Goal: Check status: Check status

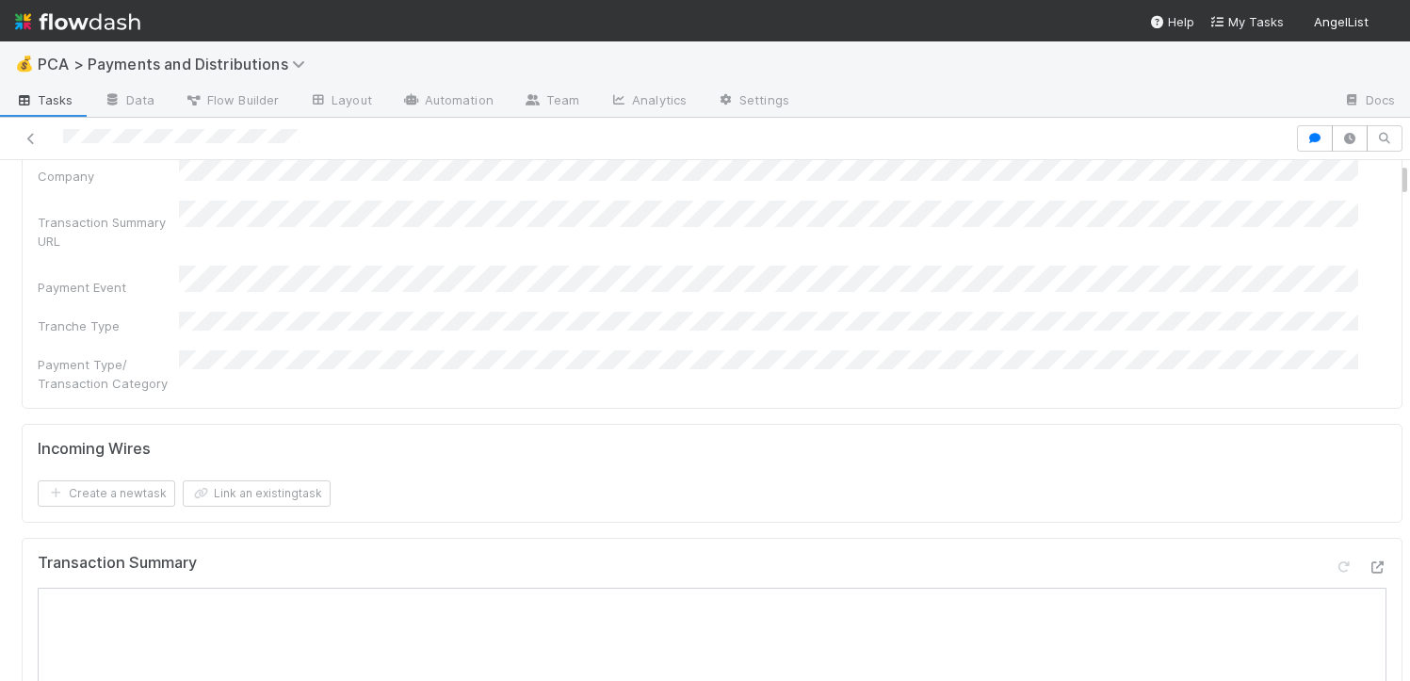
scroll to position [582, 0]
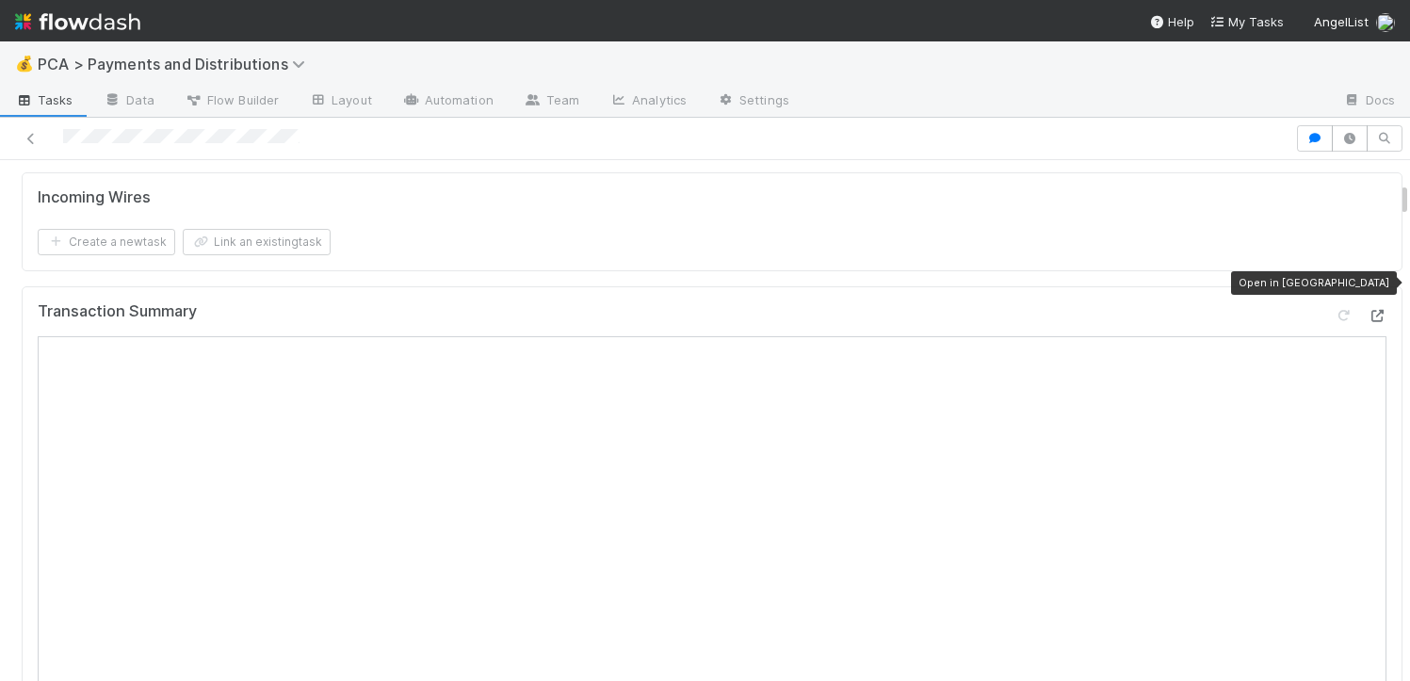
click at [1368, 310] on icon at bounding box center [1377, 316] width 19 height 12
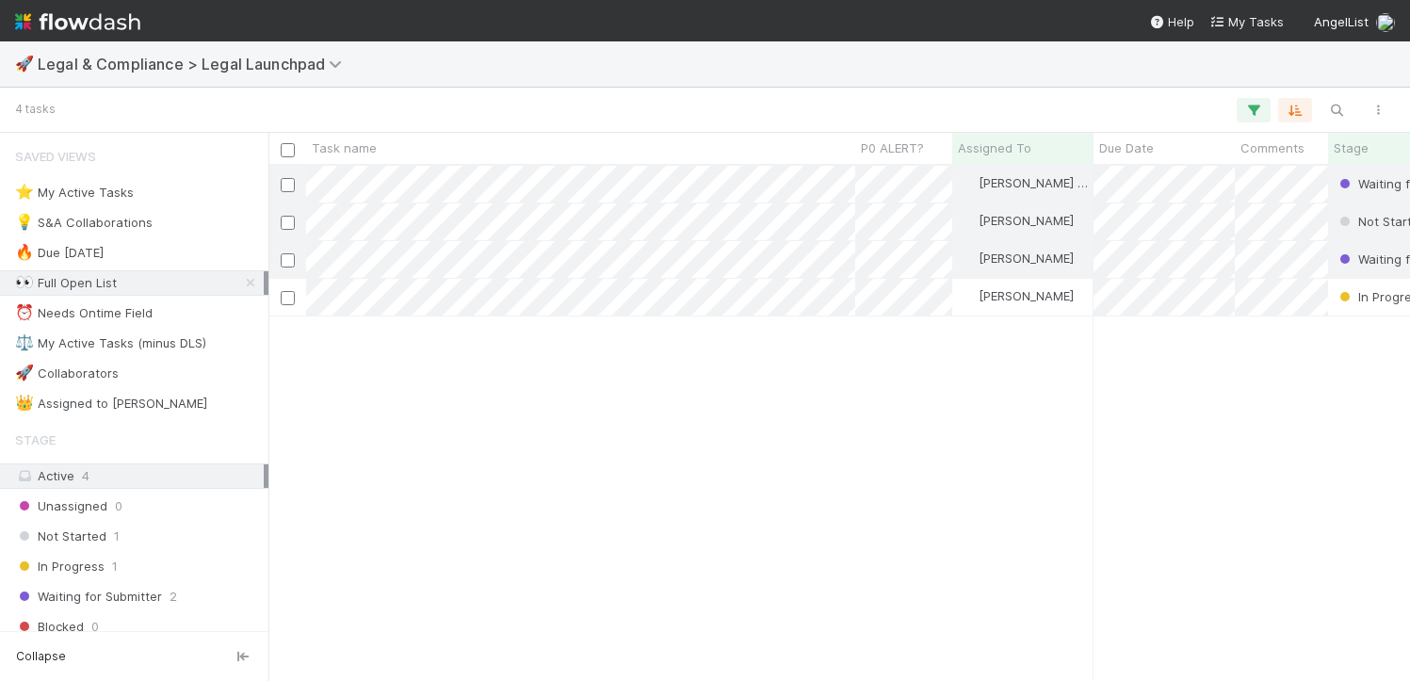
scroll to position [500, 1128]
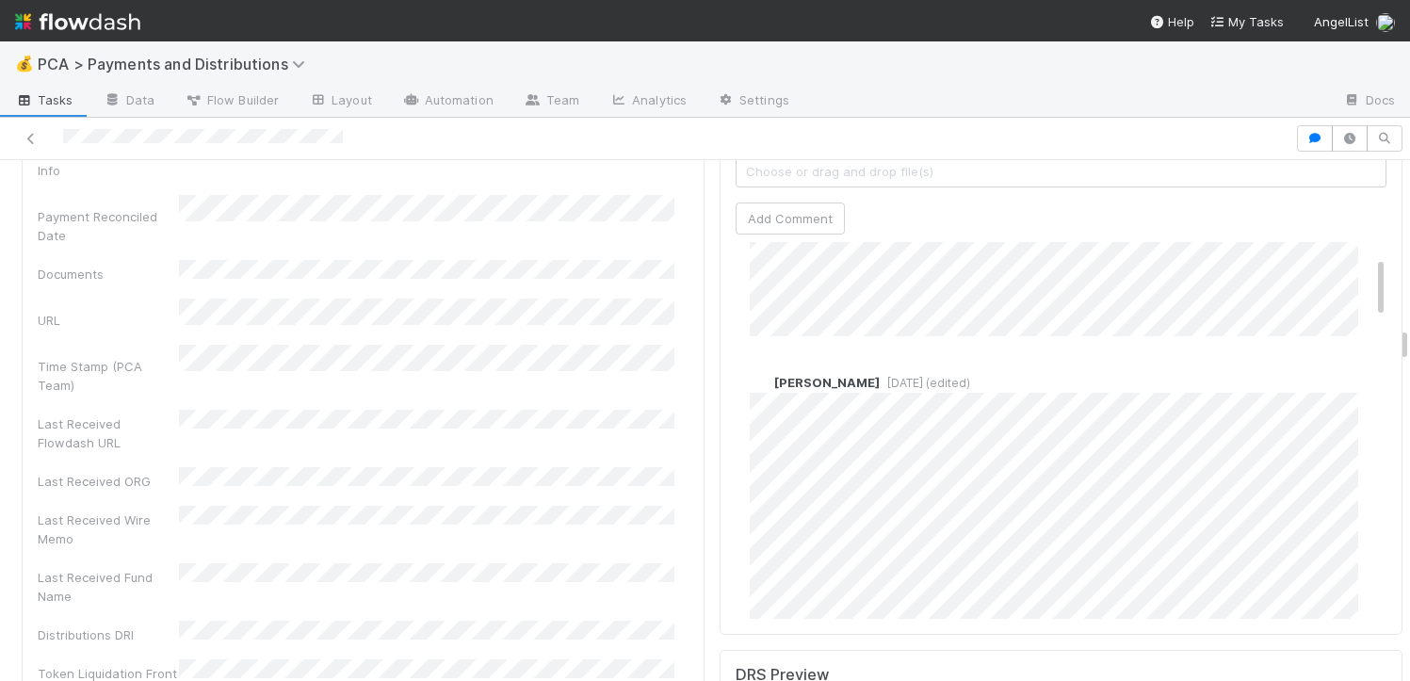
scroll to position [122, 0]
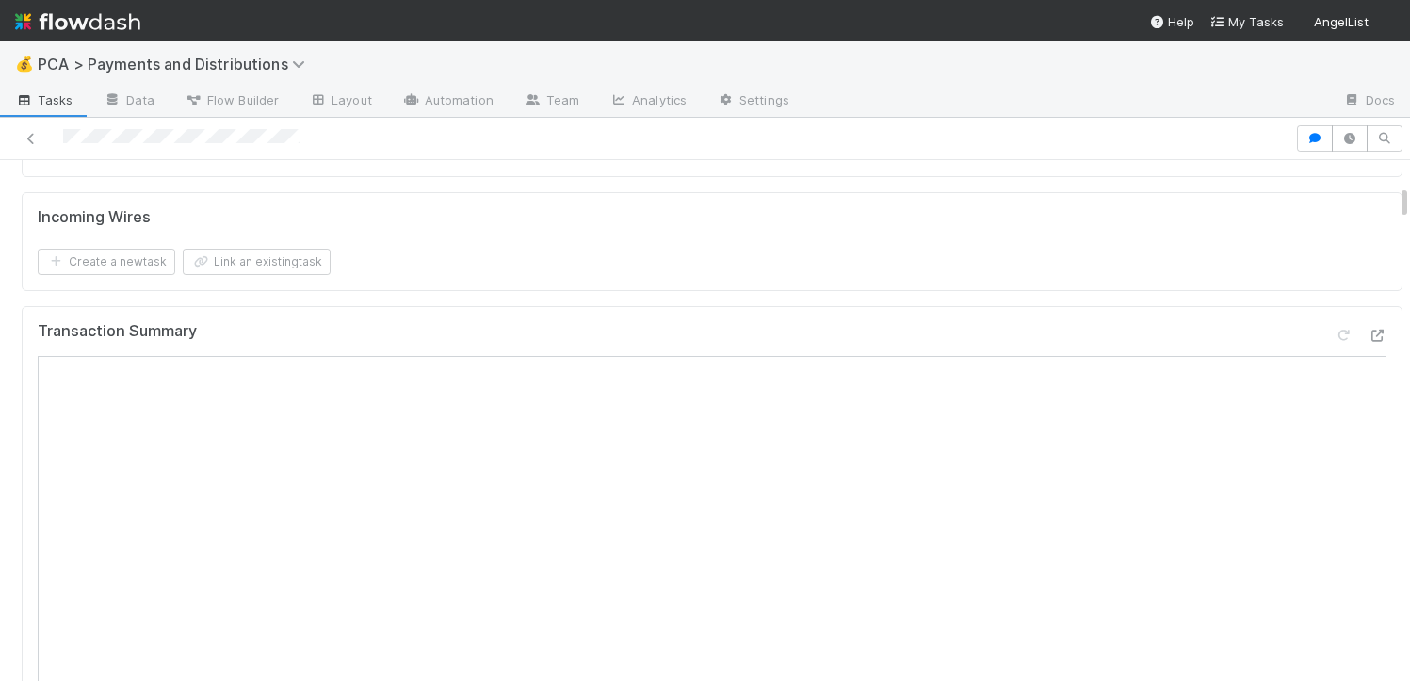
scroll to position [549, 0]
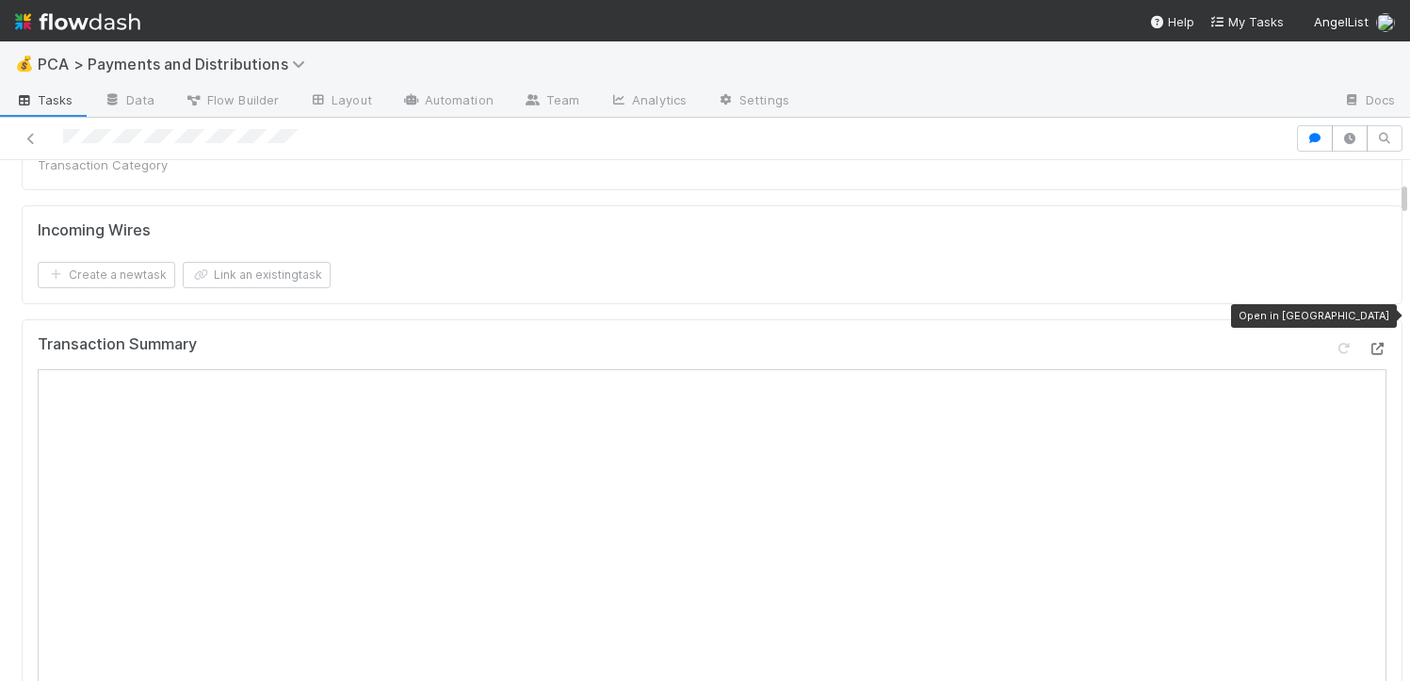
click at [1368, 343] on icon at bounding box center [1377, 349] width 19 height 12
